Goal: Go to known website

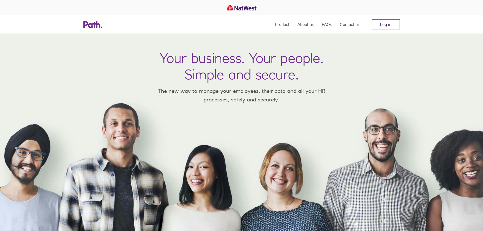
drag, startPoint x: 0, startPoint y: 0, endPoint x: 394, endPoint y: 27, distance: 394.8
click at [394, 27] on link "Log in" at bounding box center [386, 24] width 28 height 10
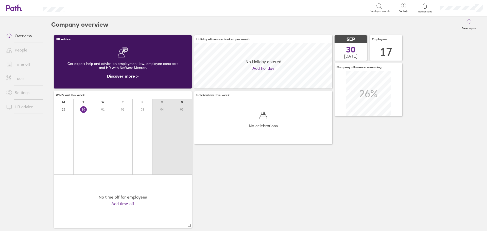
scroll to position [45, 138]
